Goal: Book appointment/travel/reservation

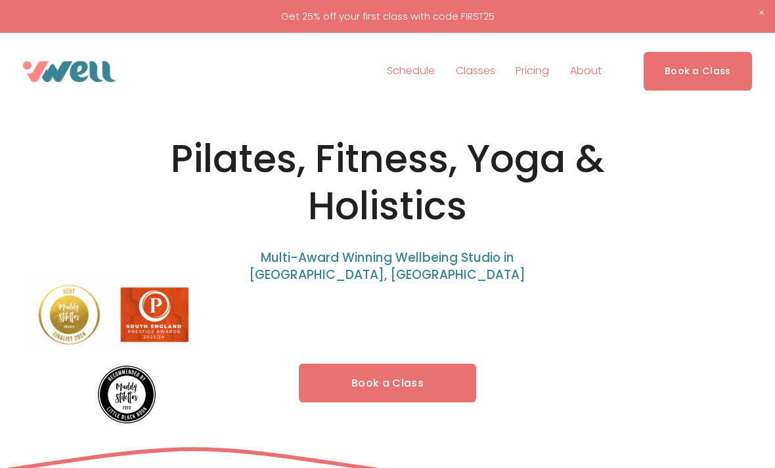
click at [404, 73] on link "Schedule" at bounding box center [411, 71] width 48 height 21
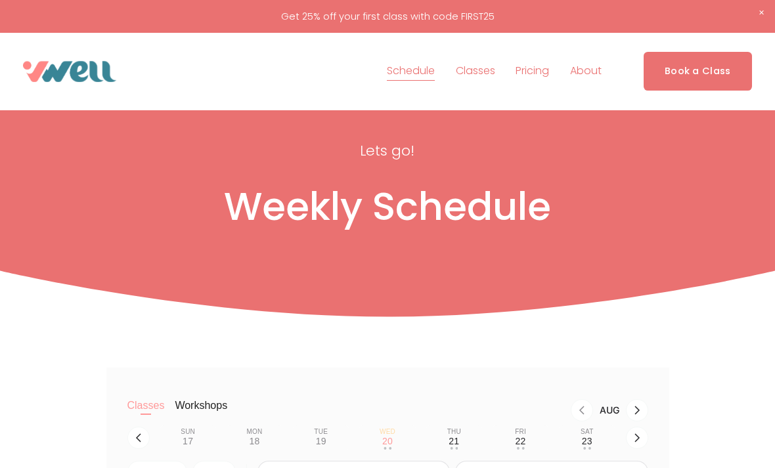
click at [475, 73] on span "Classes" at bounding box center [475, 71] width 39 height 19
click at [479, 69] on span "Classes" at bounding box center [475, 71] width 39 height 19
click at [288, 137] on div "Lets go! Weekly Schedule" at bounding box center [387, 191] width 775 height 158
click at [0, 0] on span "Fitness" at bounding box center [0, 0] width 0 height 0
